Goal: Task Accomplishment & Management: Complete application form

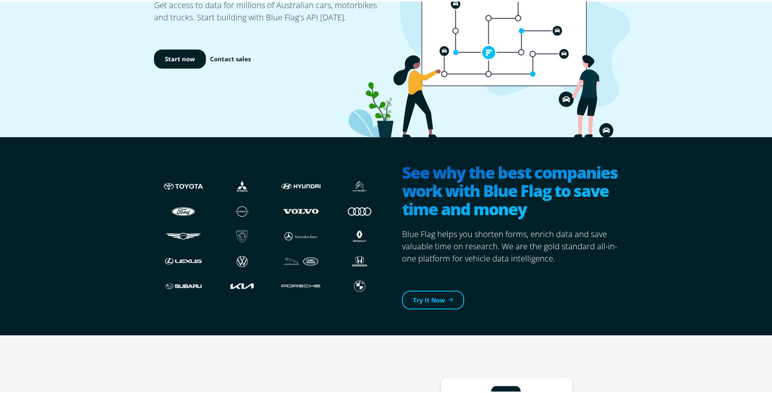
scroll to position [223, 0]
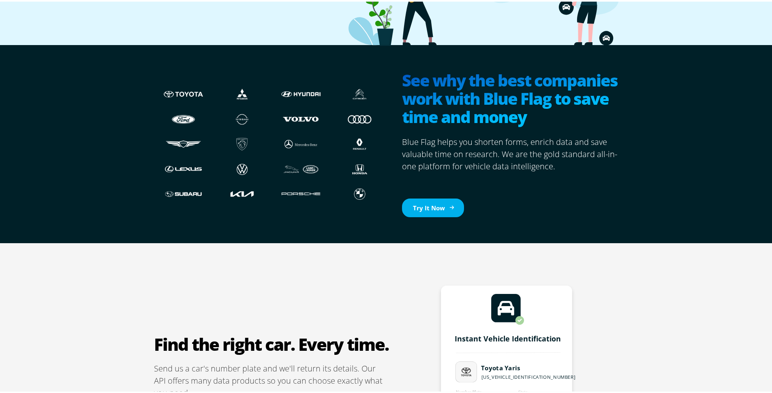
click at [441, 207] on link "Try It Now" at bounding box center [433, 206] width 62 height 19
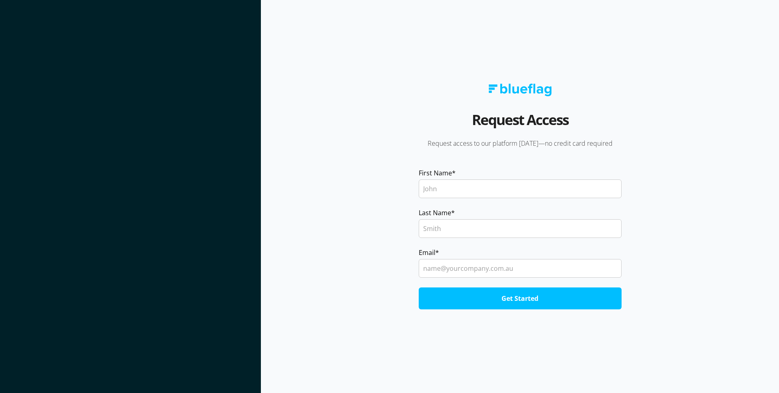
click at [460, 189] on input "First Name *" at bounding box center [519, 188] width 203 height 19
type input "SUNMIAO"
type input "NI"
type input "sunmiao.ni@gmail.com"
drag, startPoint x: 457, startPoint y: 191, endPoint x: 376, endPoint y: 189, distance: 81.1
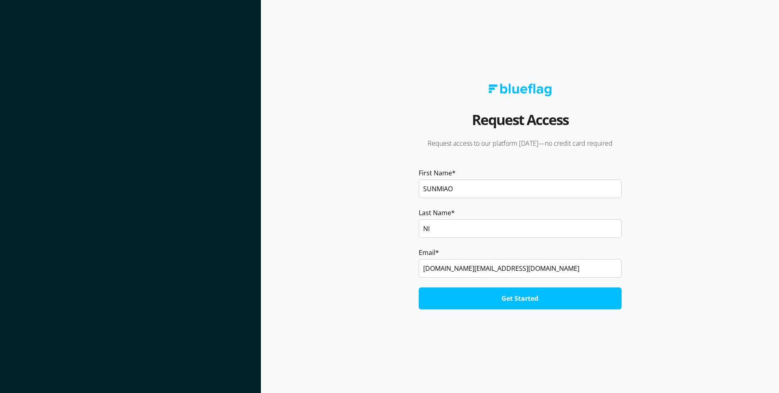
click at [376, 189] on section "Request Access Request access to our platform today—no credit card required Fir…" at bounding box center [520, 196] width 518 height 393
type input "Nelson"
click at [515, 304] on input "Get Started" at bounding box center [519, 298] width 203 height 22
